Goal: Navigation & Orientation: Find specific page/section

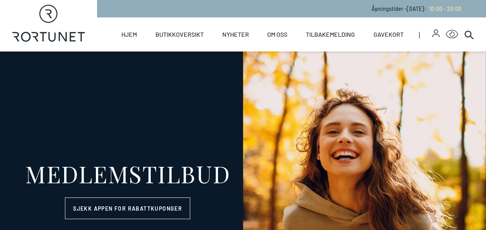
select select "NO"
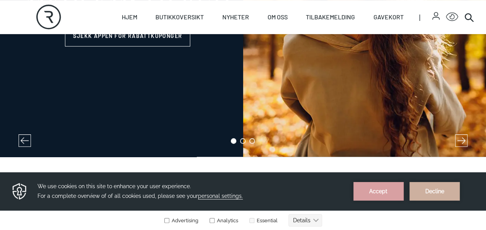
scroll to position [162, 0]
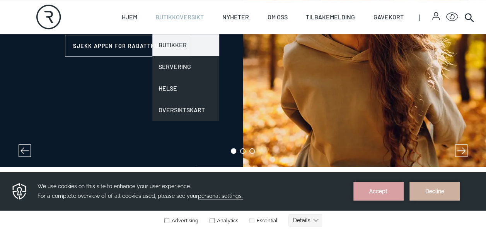
click at [176, 45] on link "Butikker" at bounding box center [185, 45] width 67 height 22
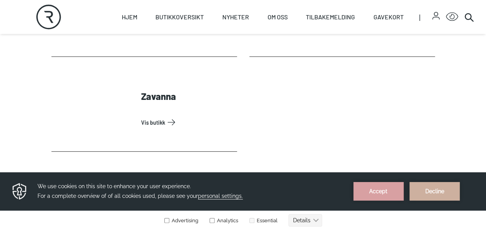
scroll to position [2593, 0]
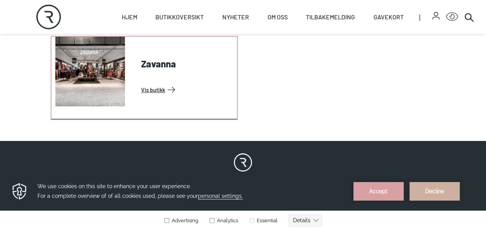
click at [172, 87] on link "Vis butikk" at bounding box center [187, 90] width 93 height 12
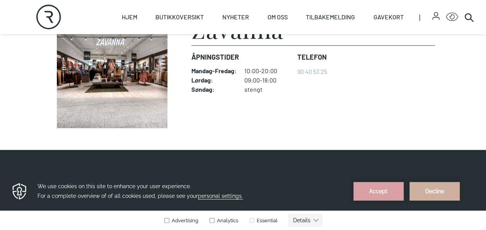
scroll to position [215, 0]
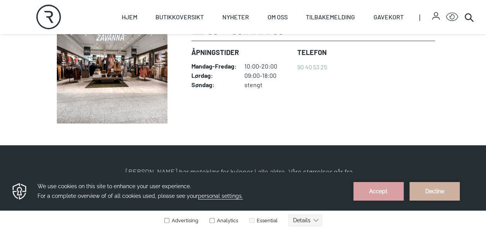
click at [97, 73] on img at bounding box center [112, 68] width 122 height 111
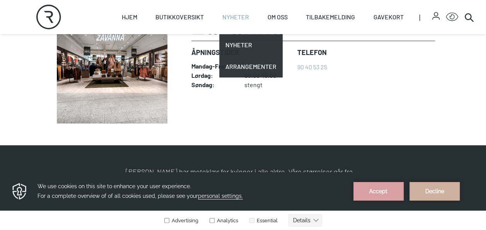
click at [238, 17] on link "Nyheter" at bounding box center [235, 17] width 27 height 34
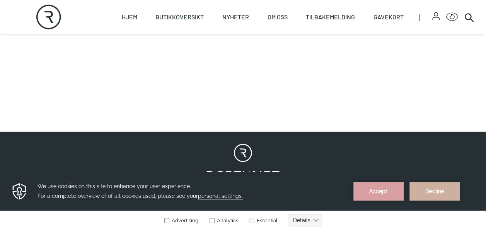
scroll to position [179, 0]
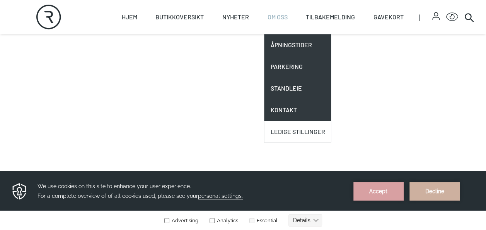
click at [284, 128] on link "Ledige stillinger" at bounding box center [297, 132] width 67 height 22
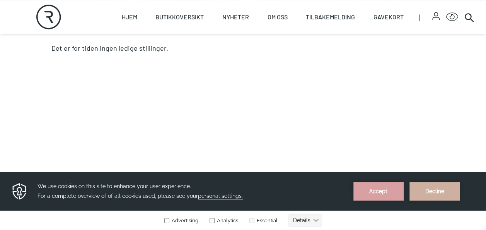
scroll to position [120, 0]
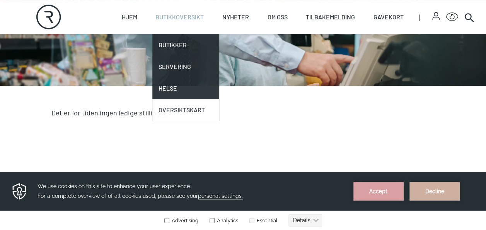
click at [171, 110] on link "Oversiktskart" at bounding box center [185, 110] width 67 height 22
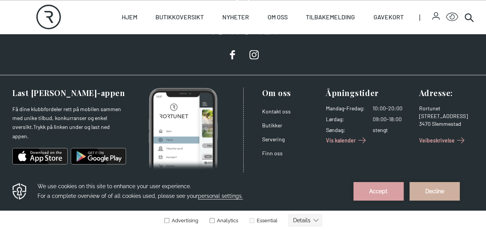
scroll to position [539, 0]
